Goal: Find contact information: Find contact information

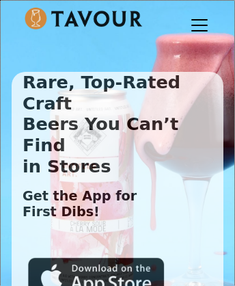
click at [81, 18] on img at bounding box center [84, 19] width 118 height 22
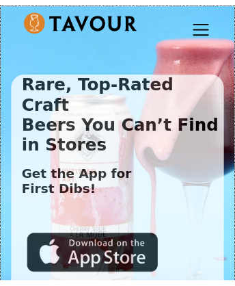
scroll to position [27, 0]
